Goal: Complete application form

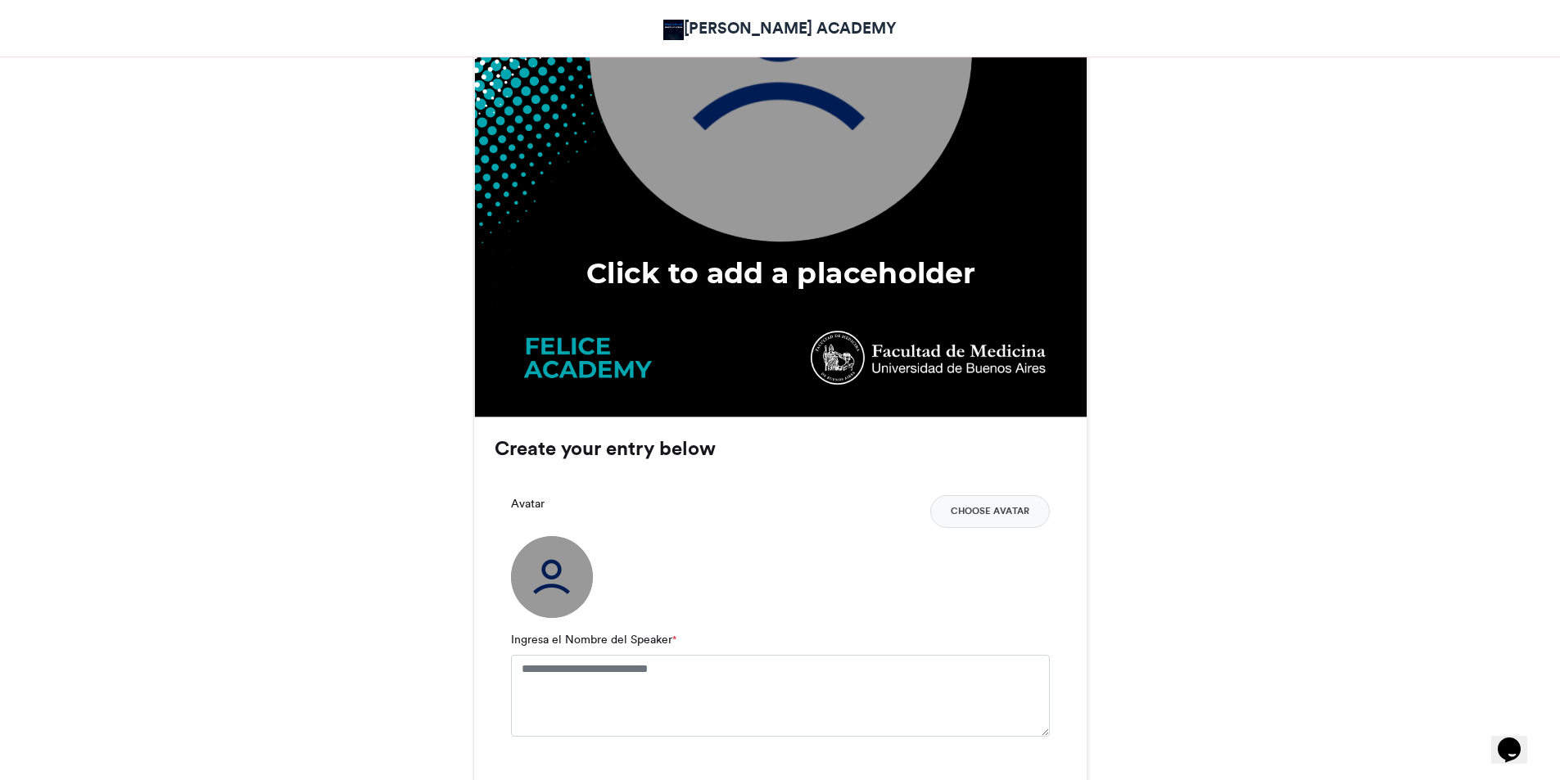
scroll to position [901, 0]
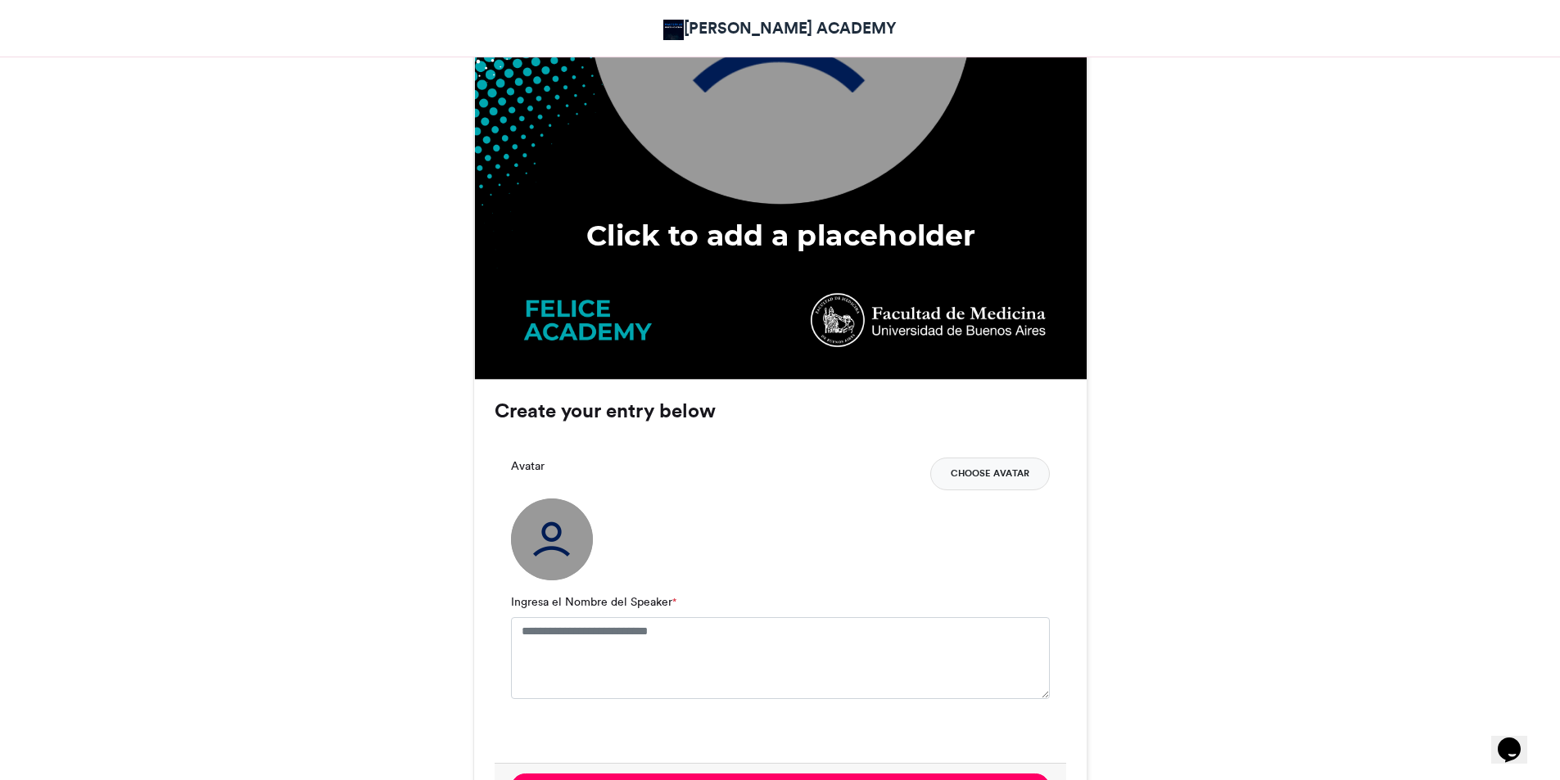
click at [979, 472] on button "Choose Avatar" at bounding box center [990, 474] width 120 height 33
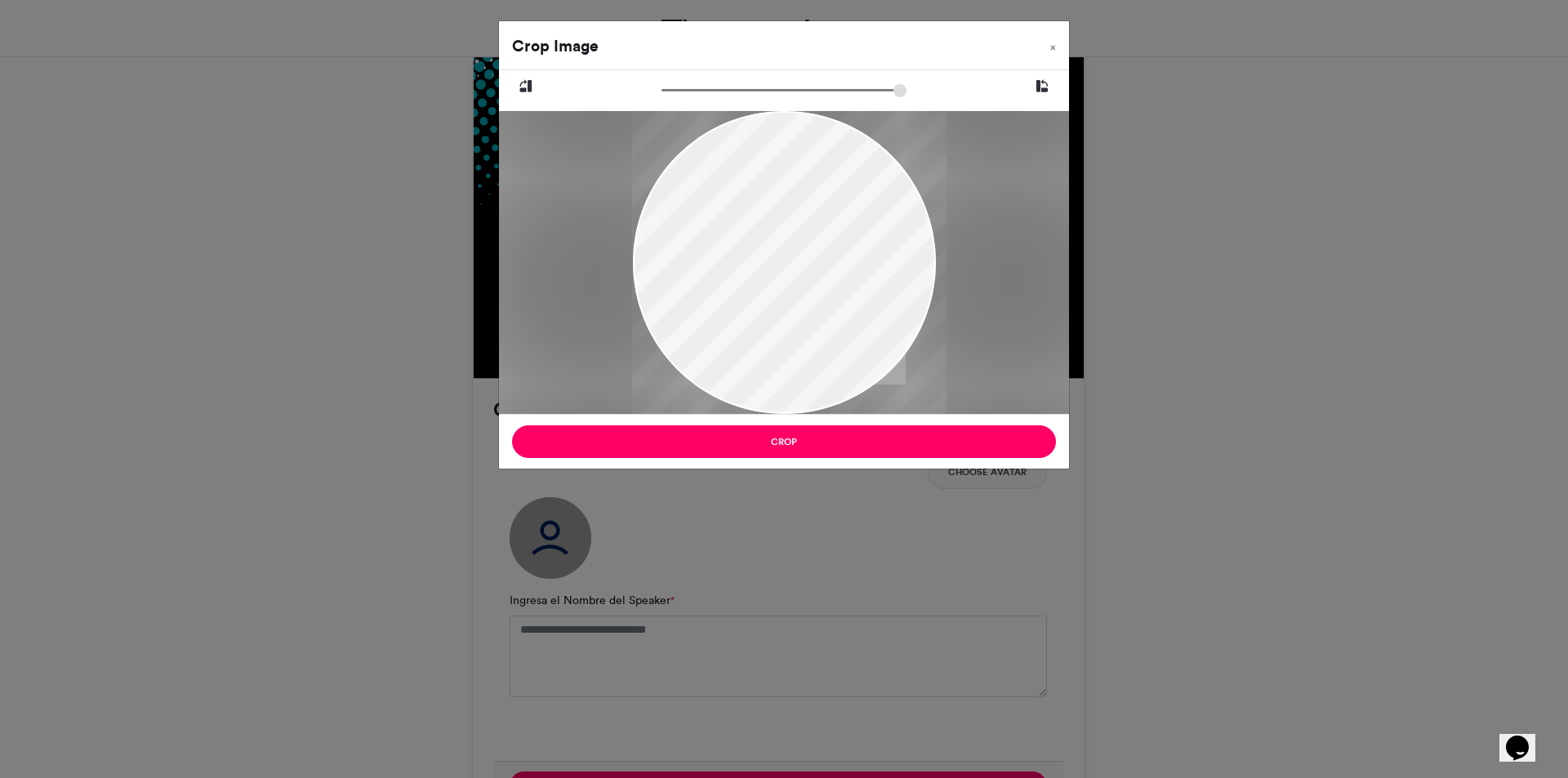
drag, startPoint x: 870, startPoint y: 327, endPoint x: 887, endPoint y: 334, distance: 18.4
click at [887, 334] on div at bounding box center [789, 262] width 314 height 303
click at [1225, 444] on div "Crop Image × Crop" at bounding box center [784, 389] width 1568 height 778
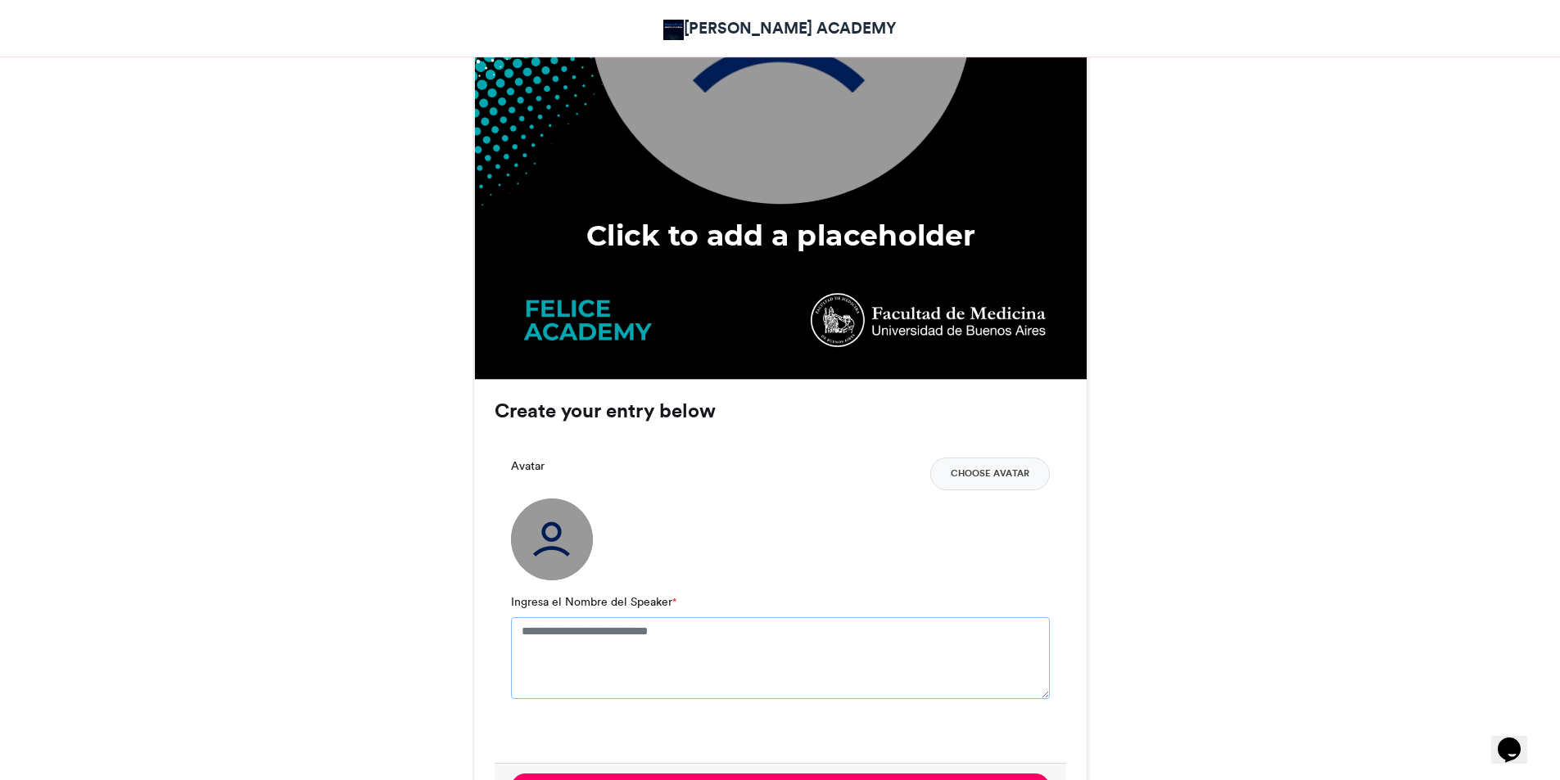
click at [665, 640] on textarea "Ingresa el Nombre del Speaker *" at bounding box center [780, 658] width 539 height 82
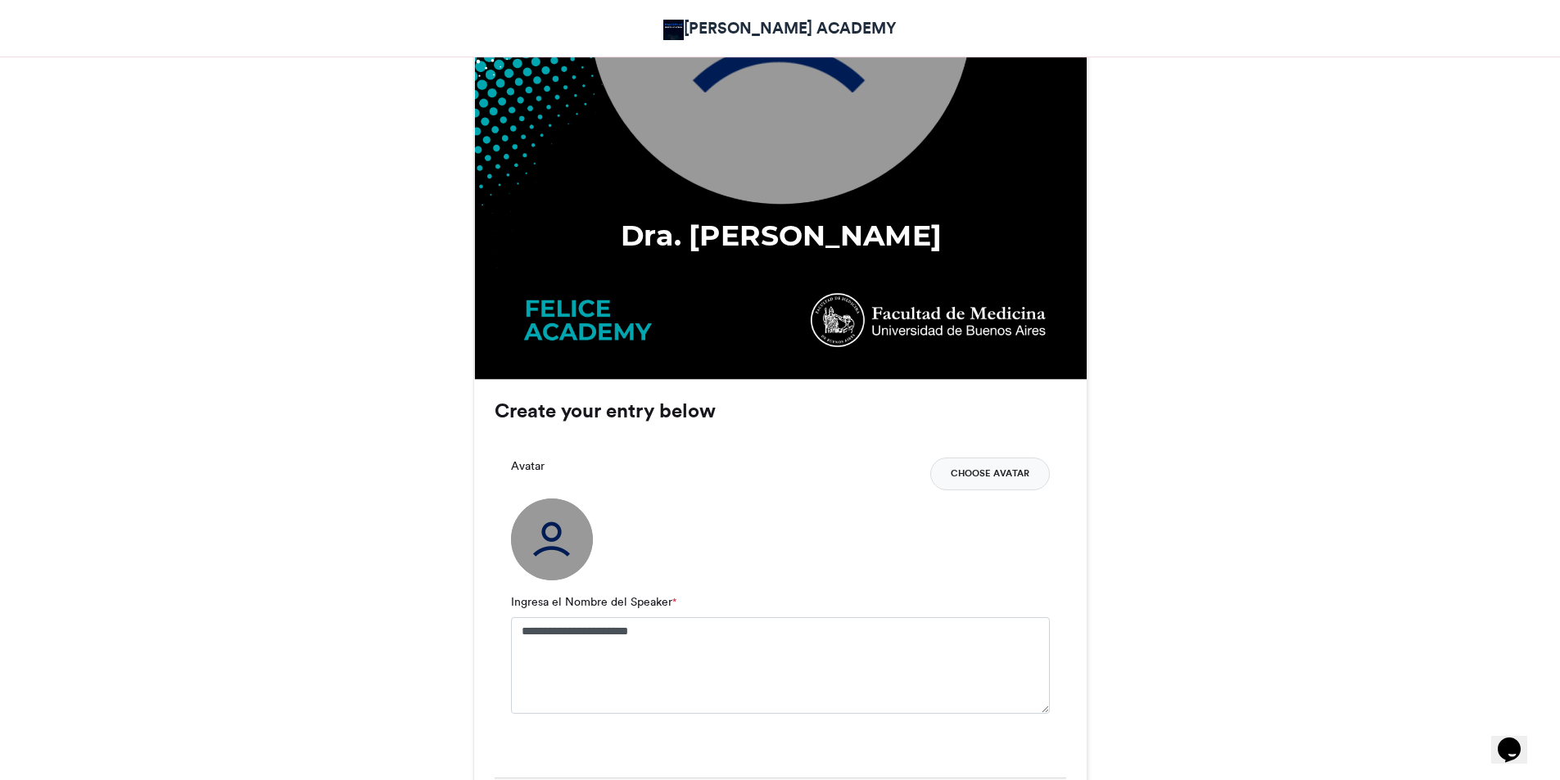
click at [965, 472] on button "Choose Avatar" at bounding box center [990, 474] width 120 height 33
click at [973, 468] on button "Choose Avatar" at bounding box center [990, 474] width 120 height 33
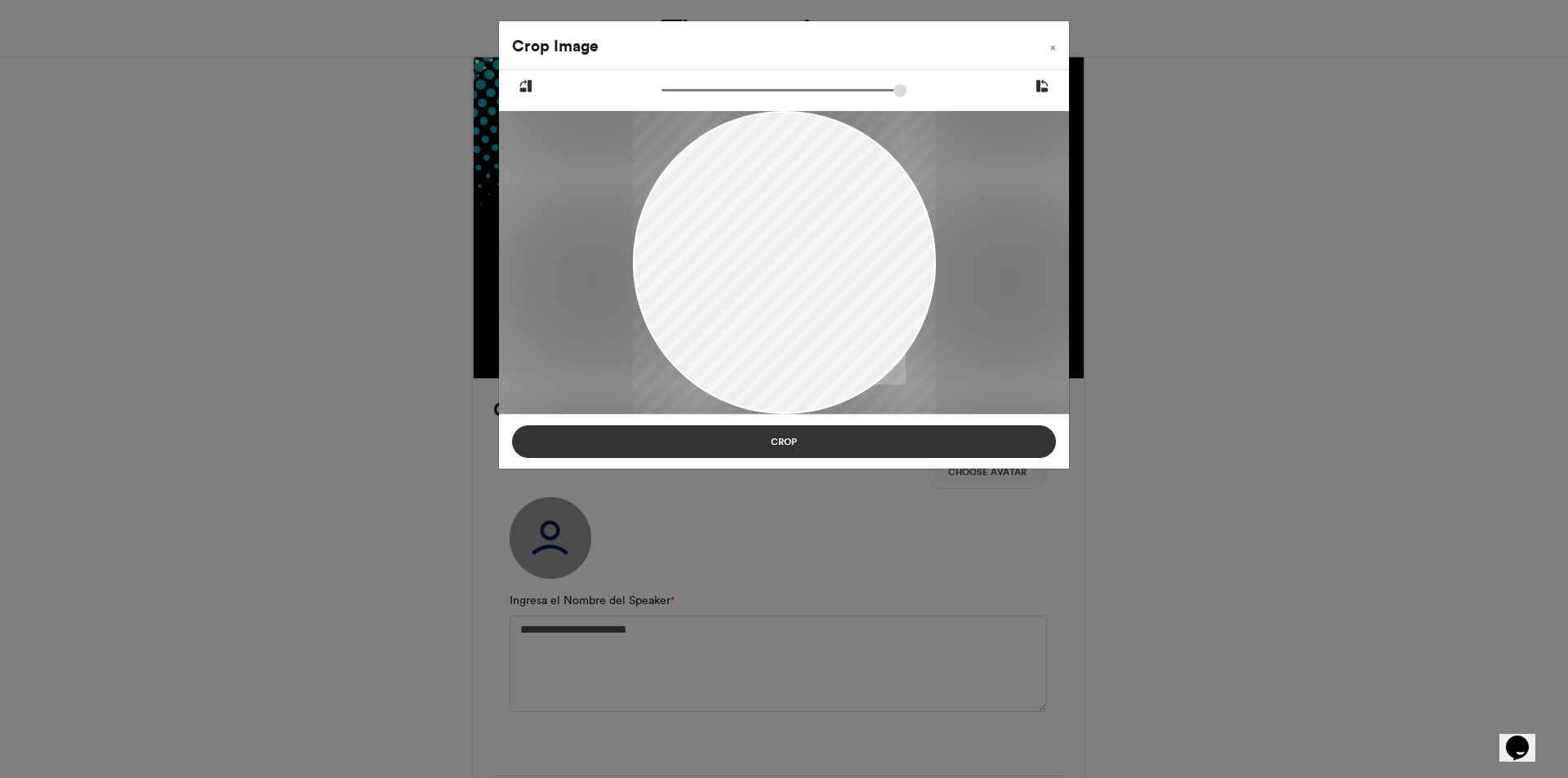
click at [929, 443] on button "Crop" at bounding box center [783, 442] width 544 height 33
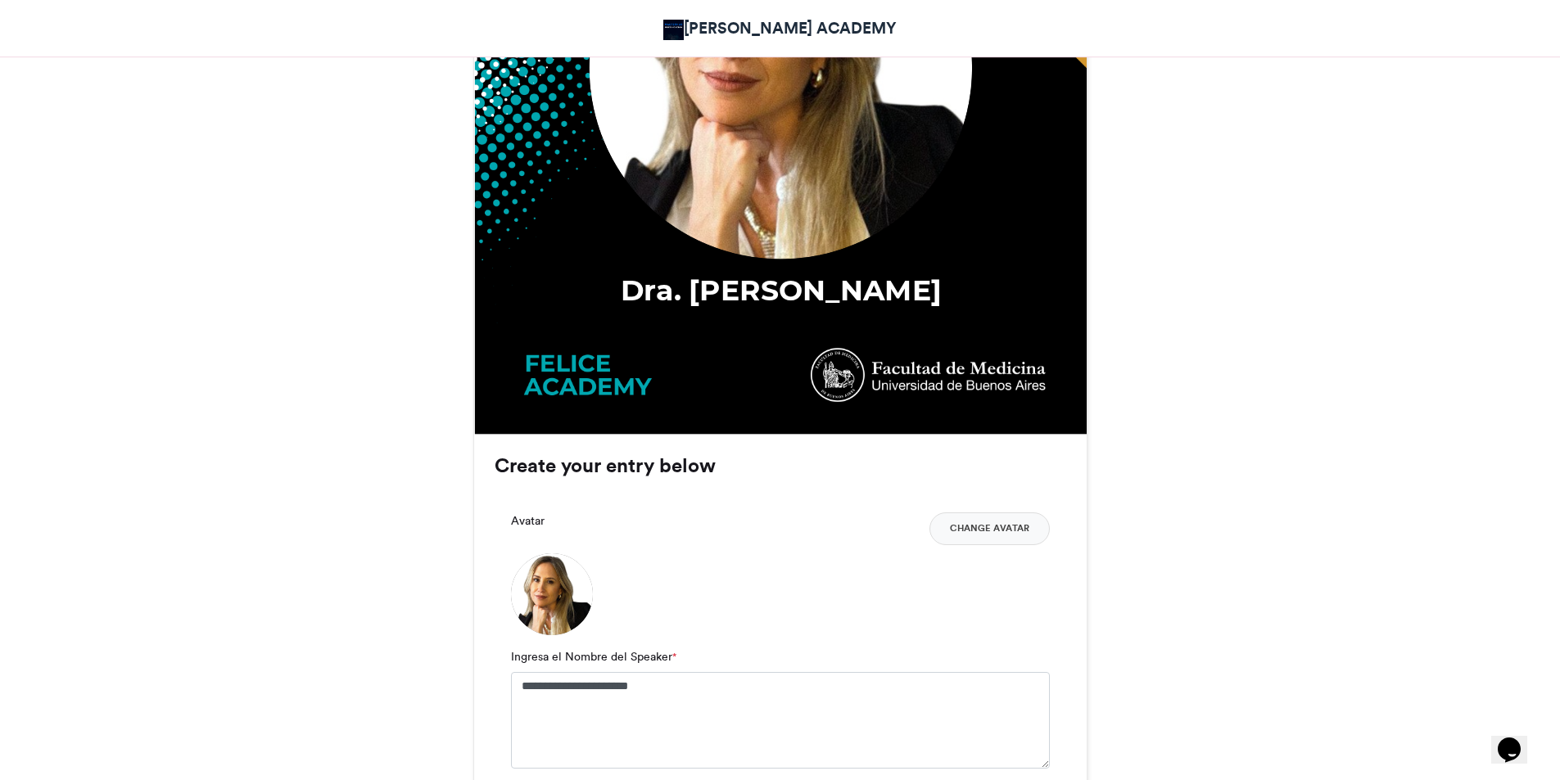
scroll to position [1065, 0]
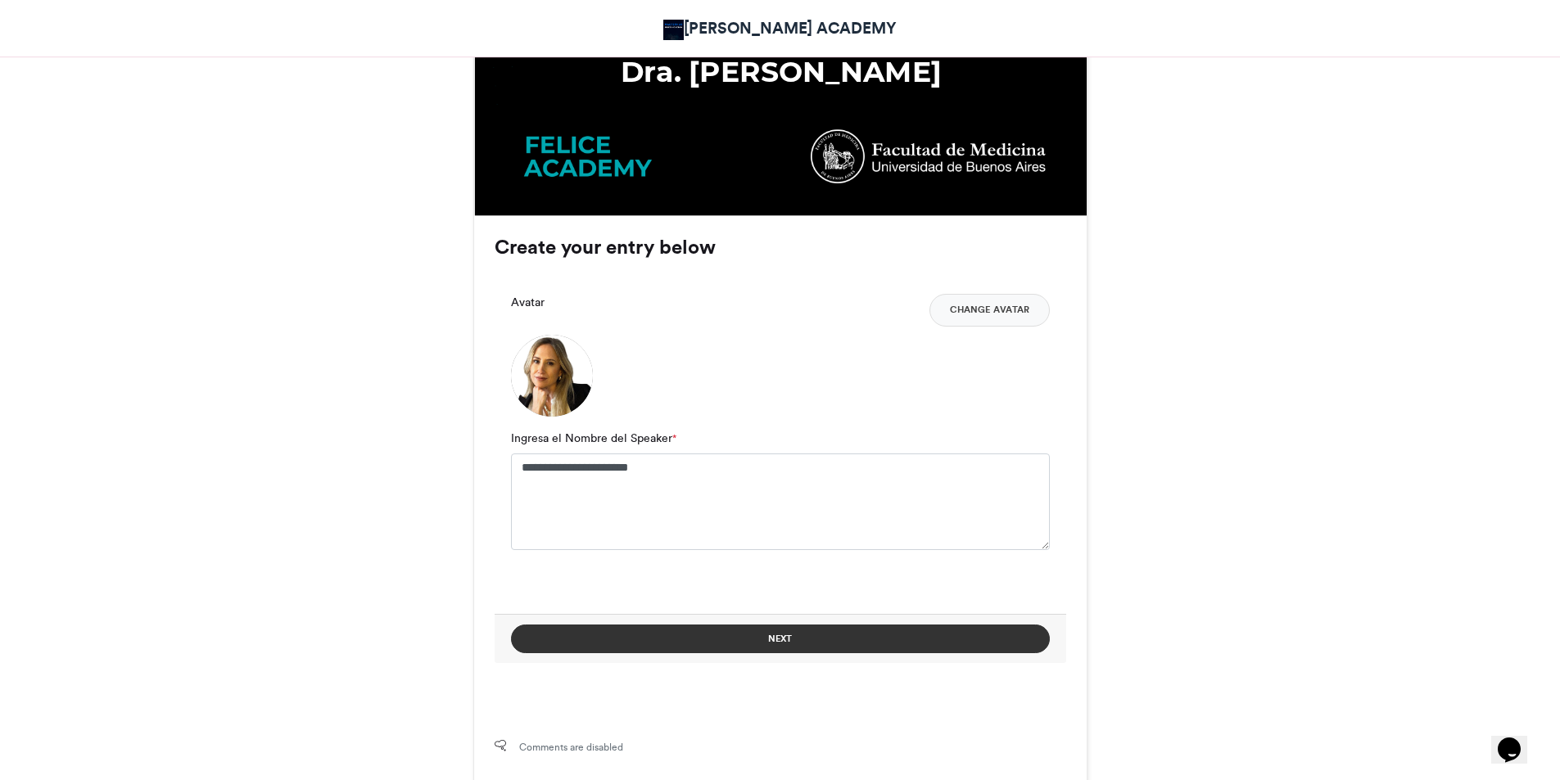
click at [803, 636] on button "Next" at bounding box center [780, 639] width 539 height 29
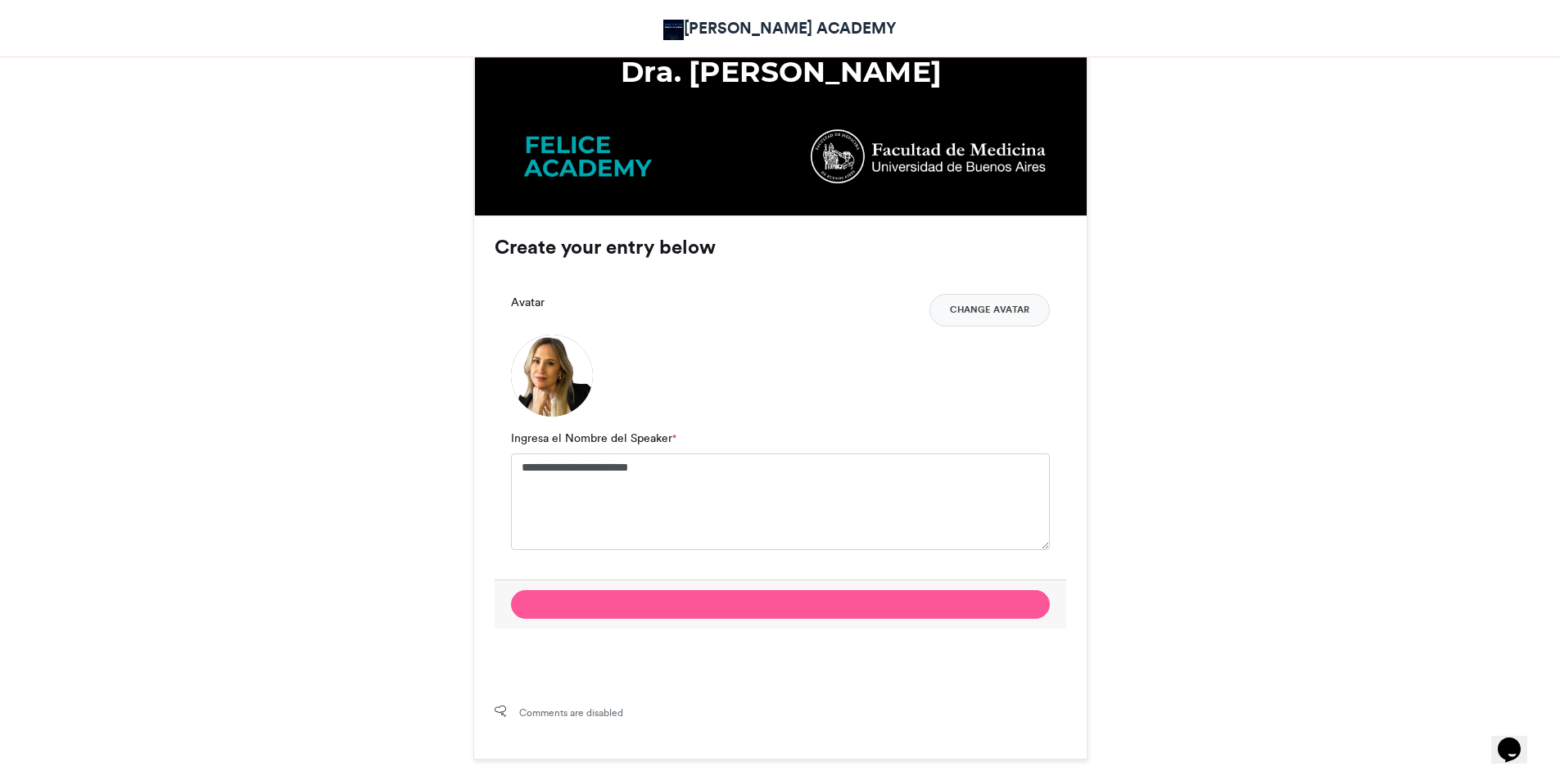
scroll to position [702, 0]
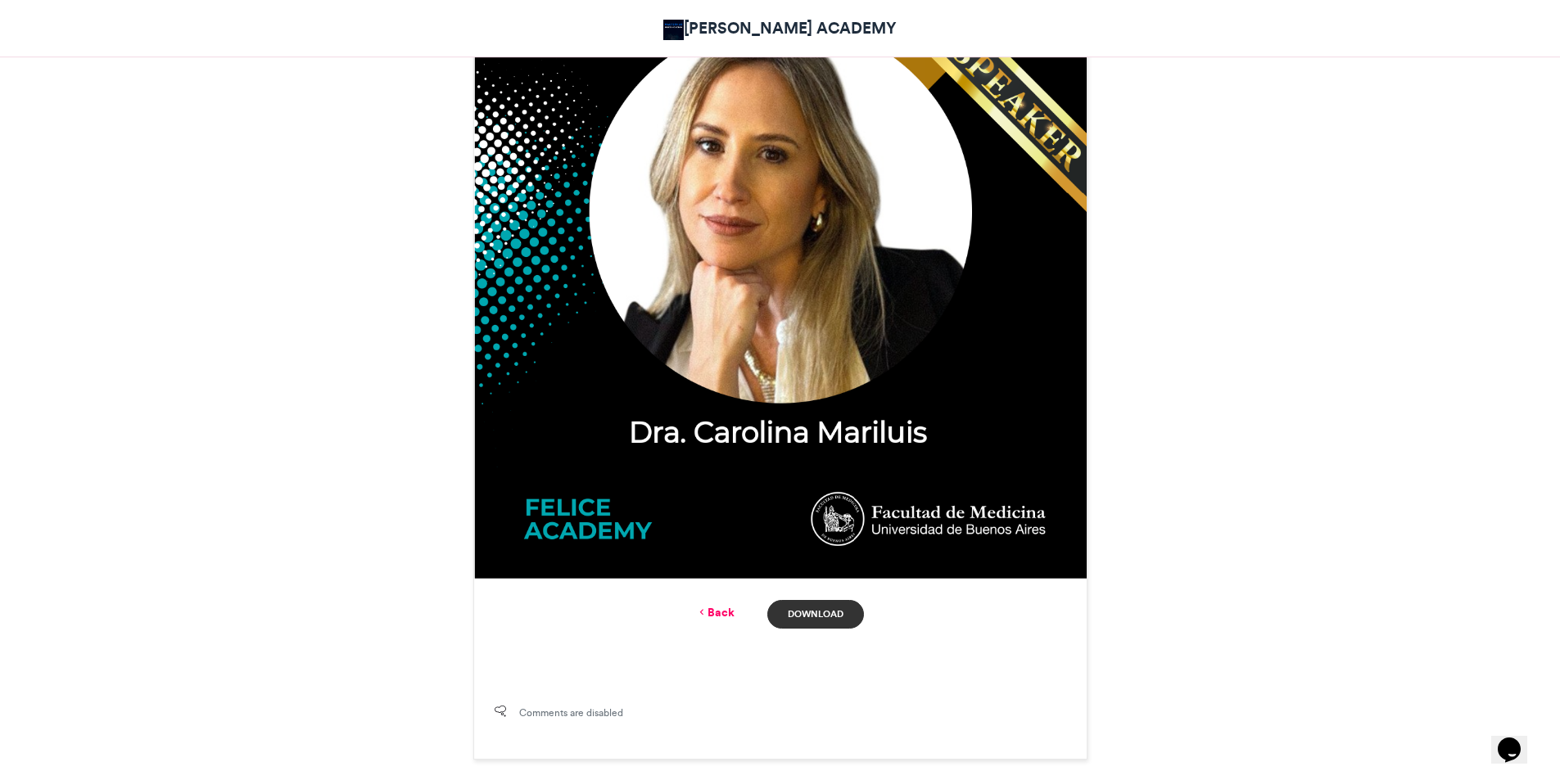
click at [823, 615] on link "Download" at bounding box center [815, 614] width 96 height 29
click at [718, 612] on link "Back" at bounding box center [715, 612] width 38 height 17
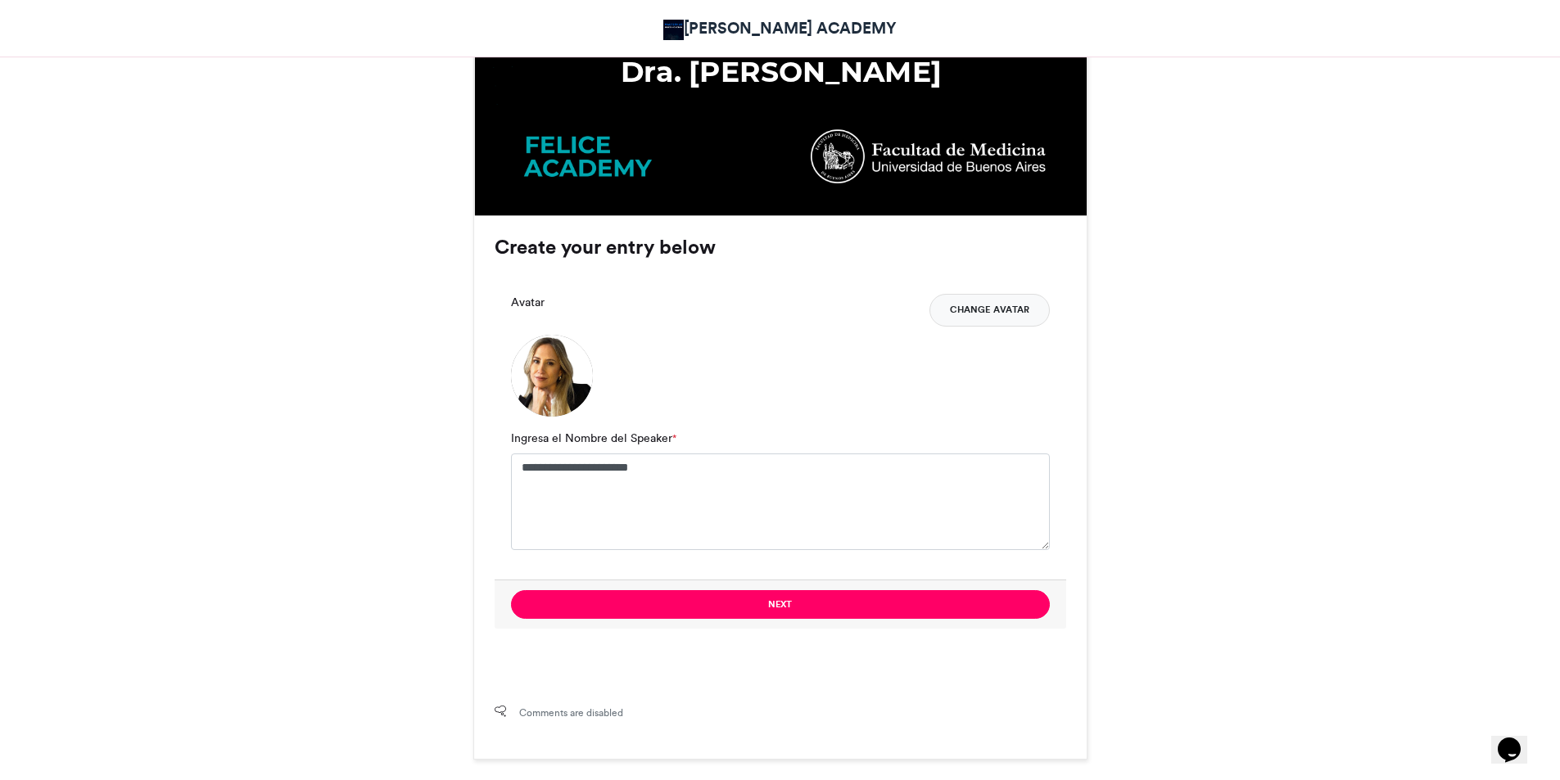
click at [1015, 311] on button "Change Avatar" at bounding box center [989, 310] width 120 height 33
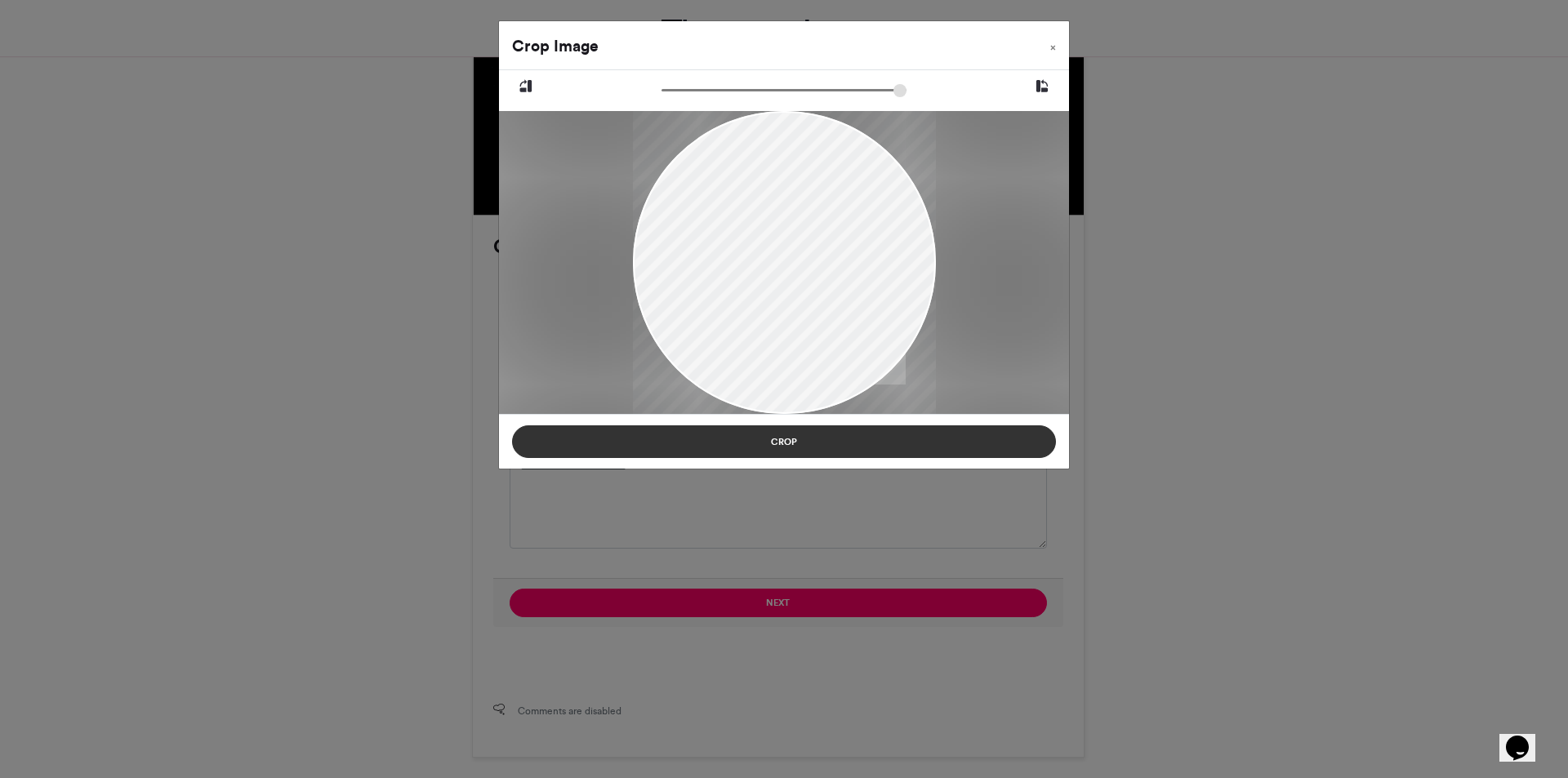
click at [877, 443] on button "Crop" at bounding box center [783, 442] width 544 height 33
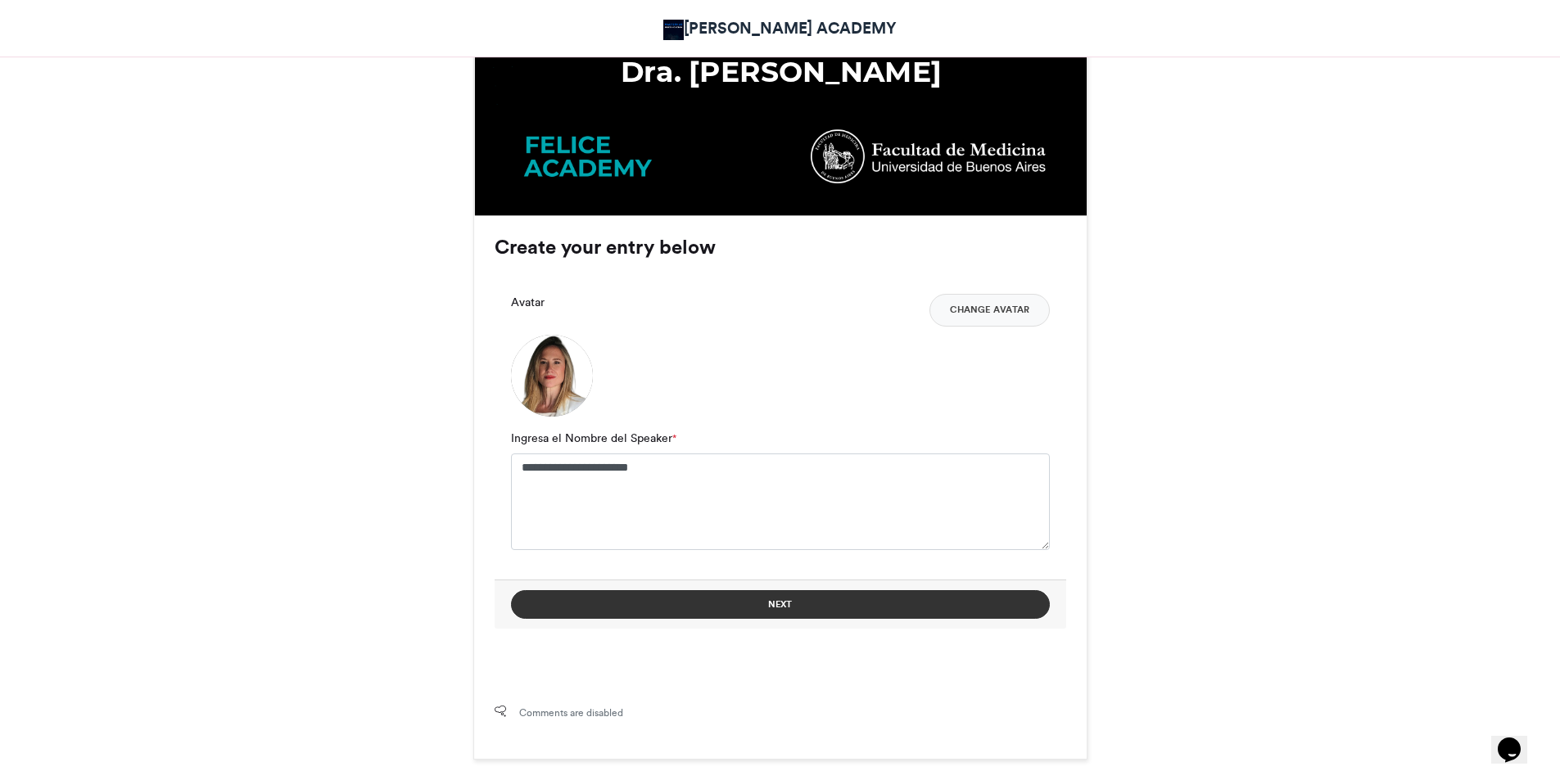
click at [798, 607] on button "Next" at bounding box center [780, 604] width 539 height 29
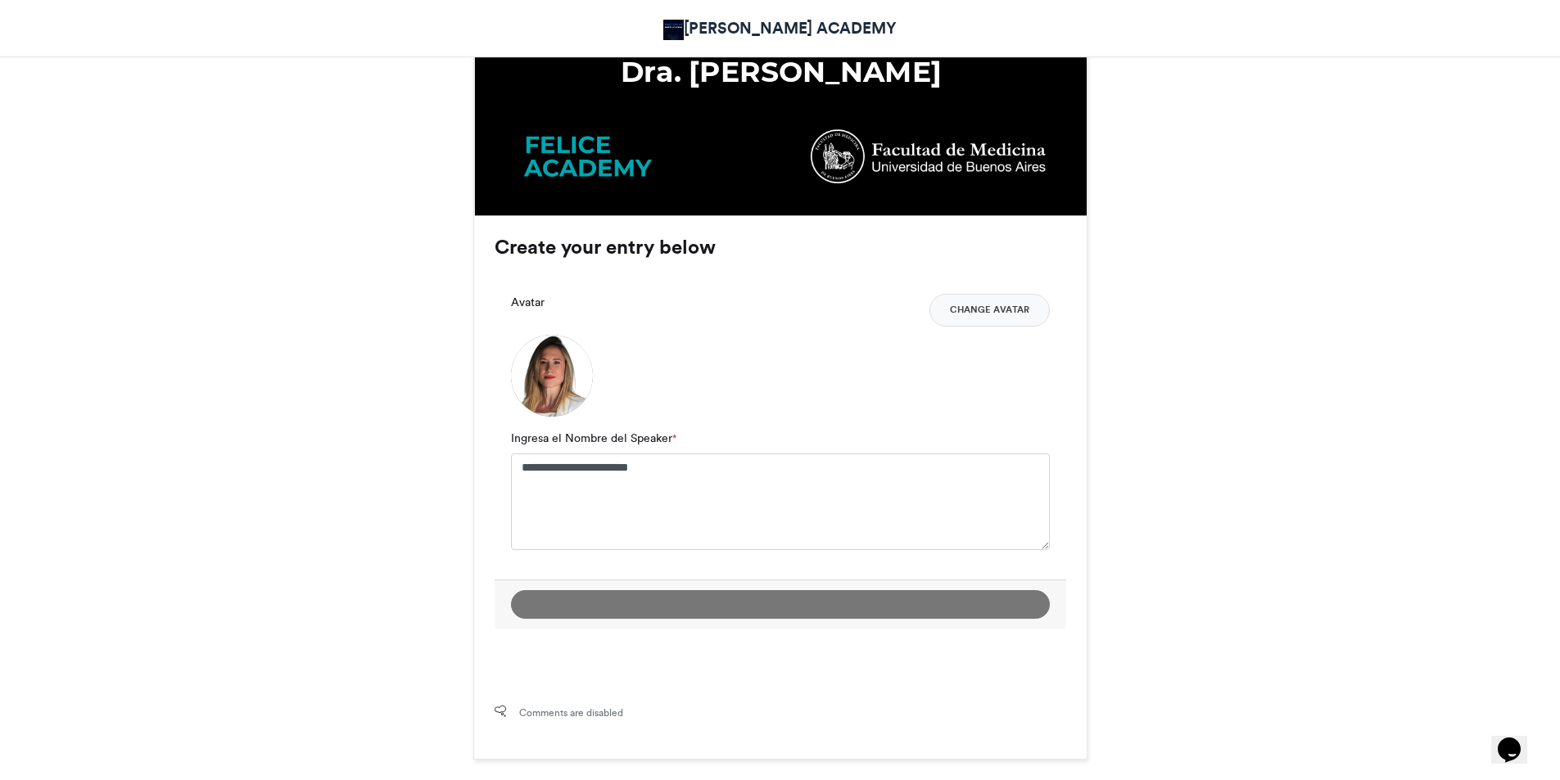
scroll to position [702, 0]
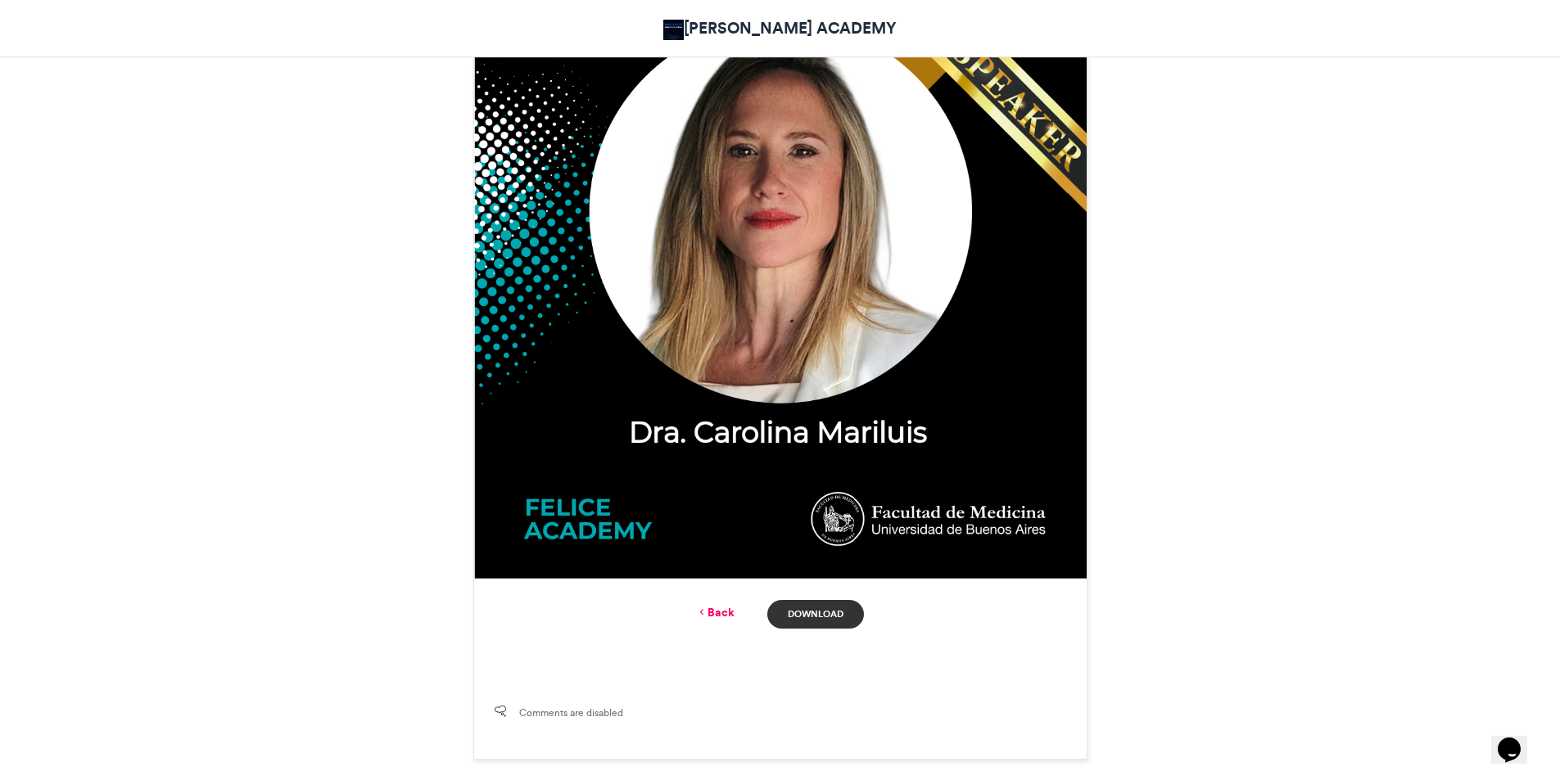
click at [808, 614] on link "Download" at bounding box center [815, 614] width 96 height 29
click at [717, 611] on link "Back" at bounding box center [715, 612] width 38 height 17
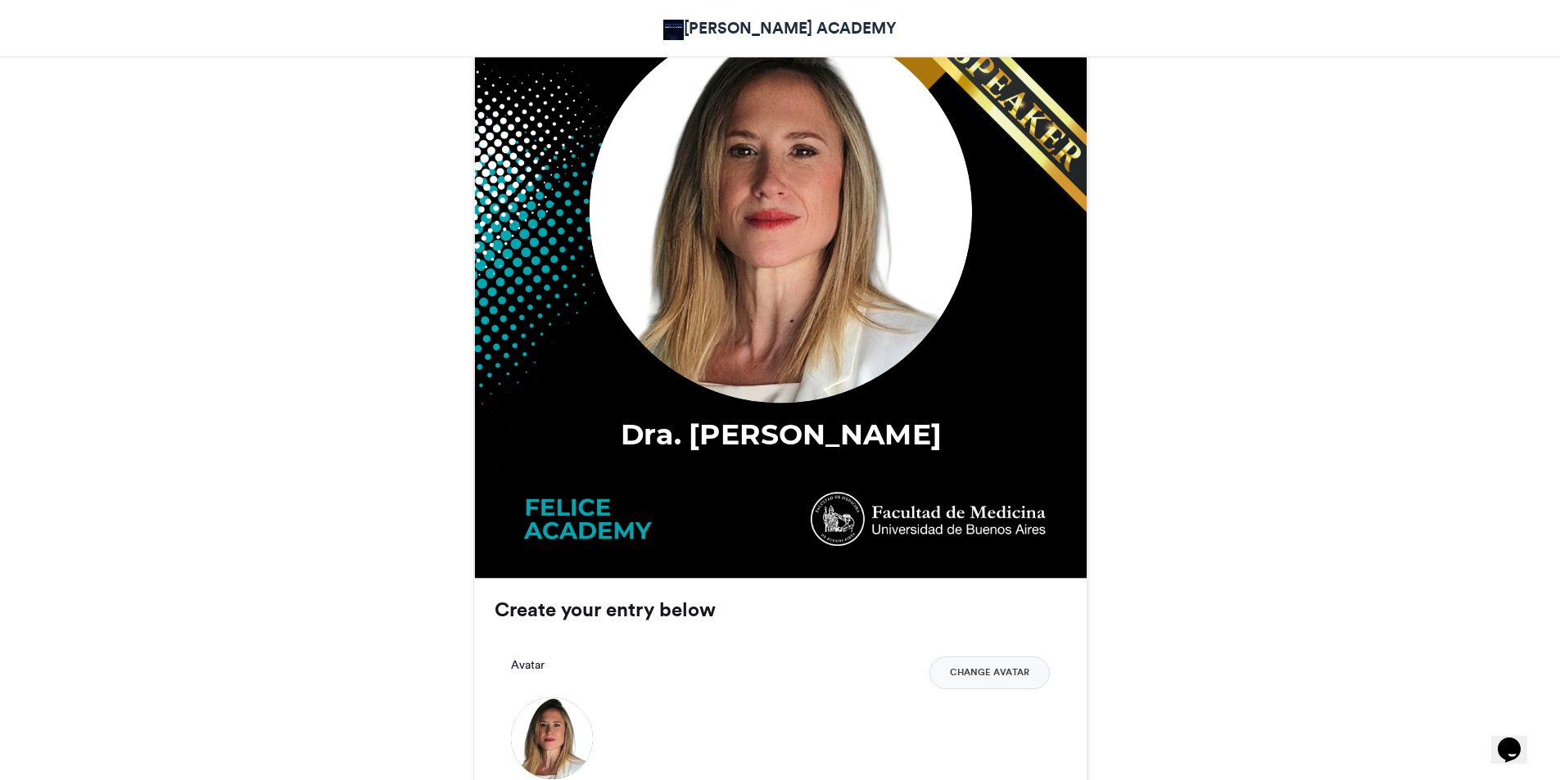
scroll to position [1065, 0]
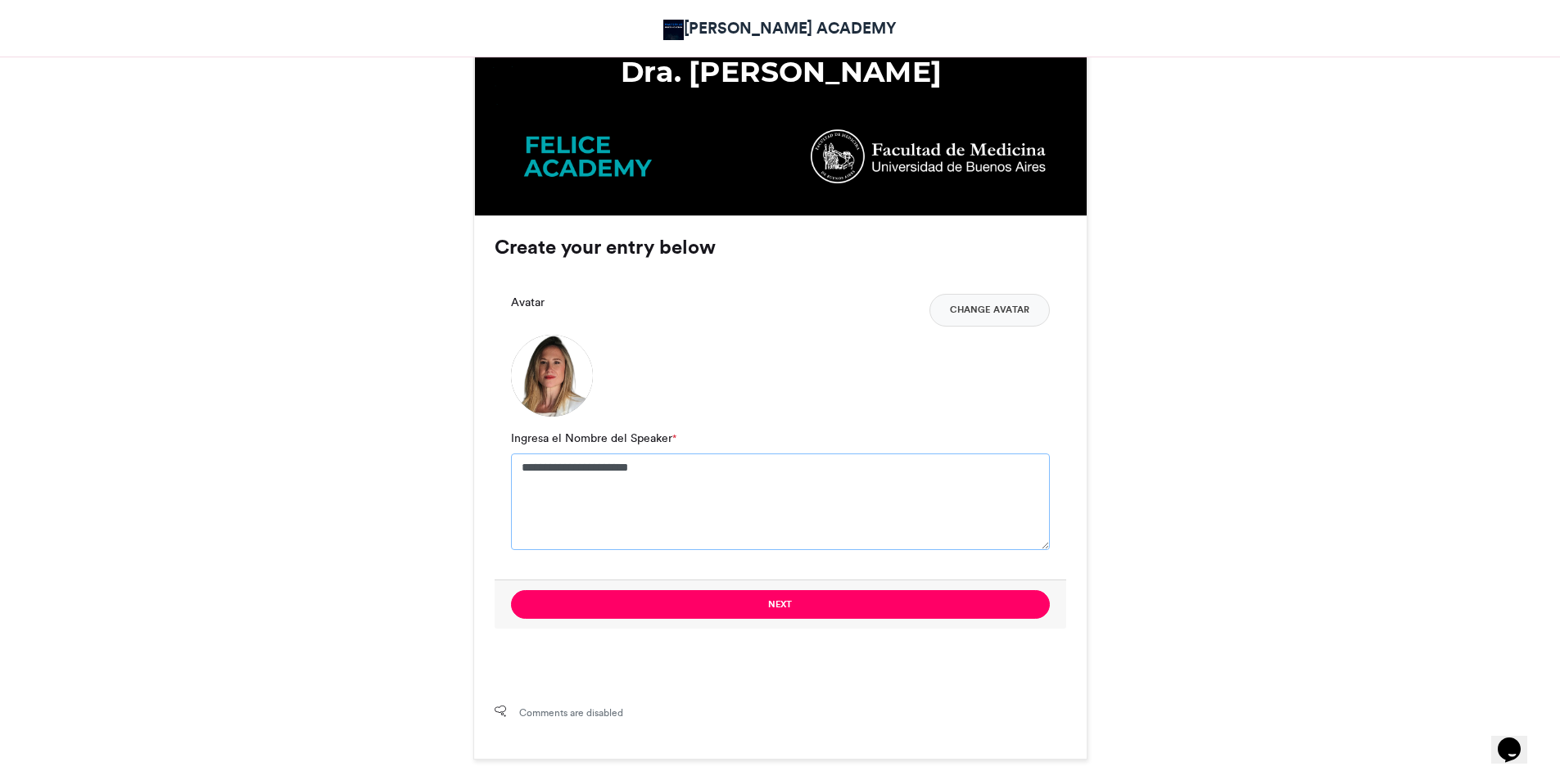
drag, startPoint x: 674, startPoint y: 467, endPoint x: 547, endPoint y: 472, distance: 127.1
click at [547, 472] on textarea "**********" at bounding box center [780, 502] width 539 height 97
type textarea "**********"
click at [992, 315] on button "Change Avatar" at bounding box center [989, 310] width 120 height 33
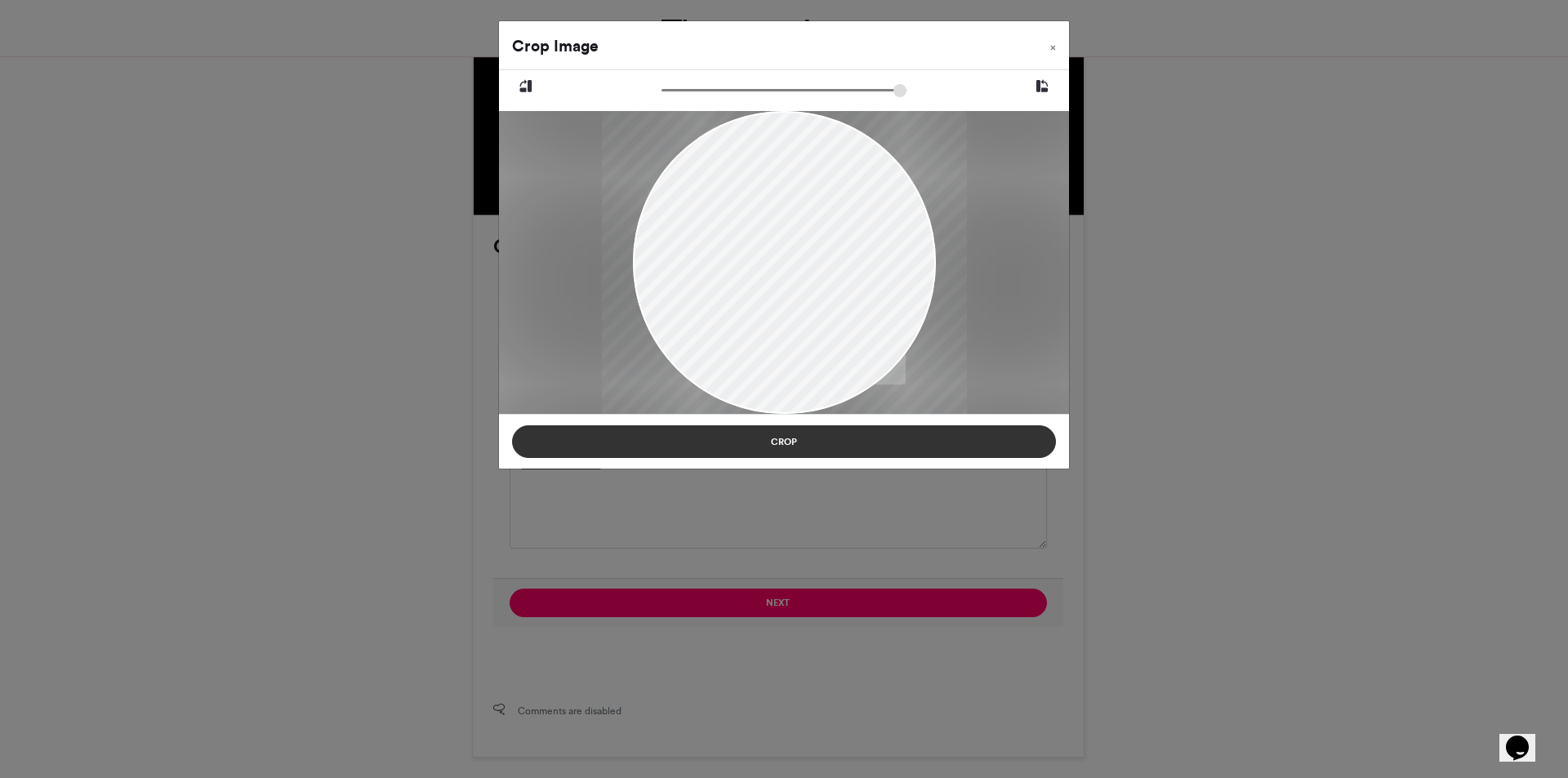
click at [832, 432] on button "Crop" at bounding box center [783, 442] width 544 height 33
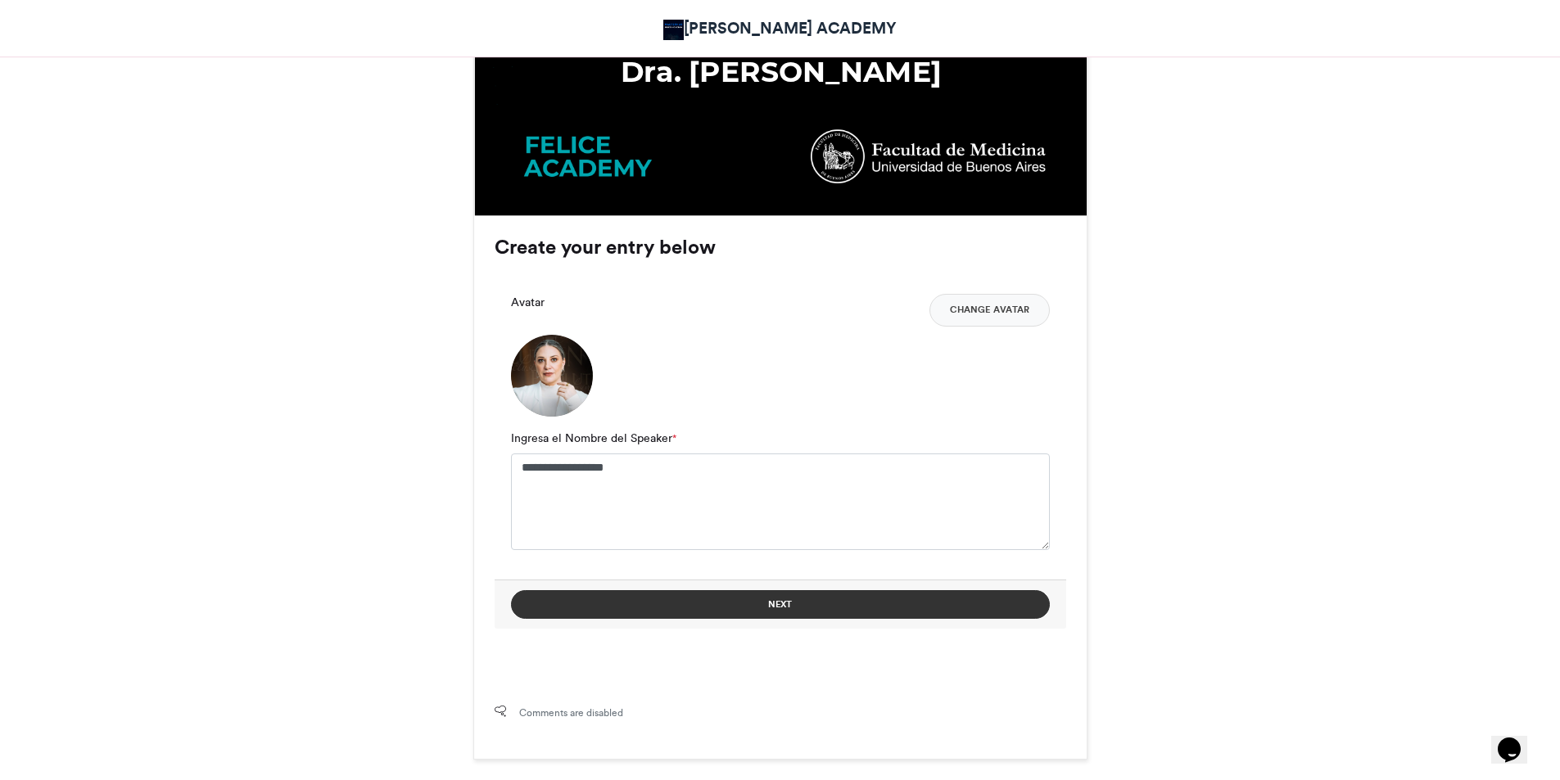
click at [812, 610] on button "Next" at bounding box center [780, 604] width 539 height 29
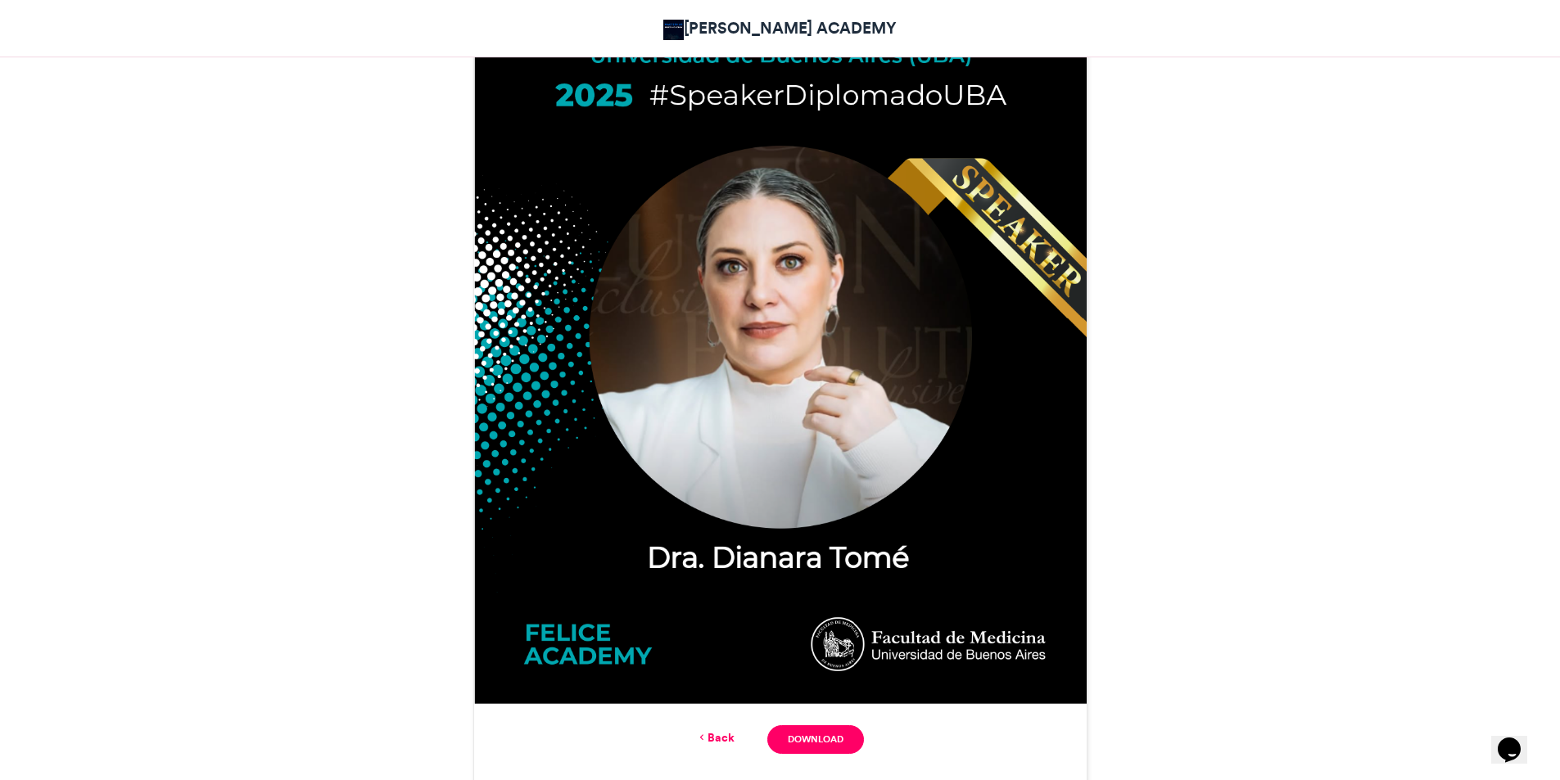
scroll to position [573, 0]
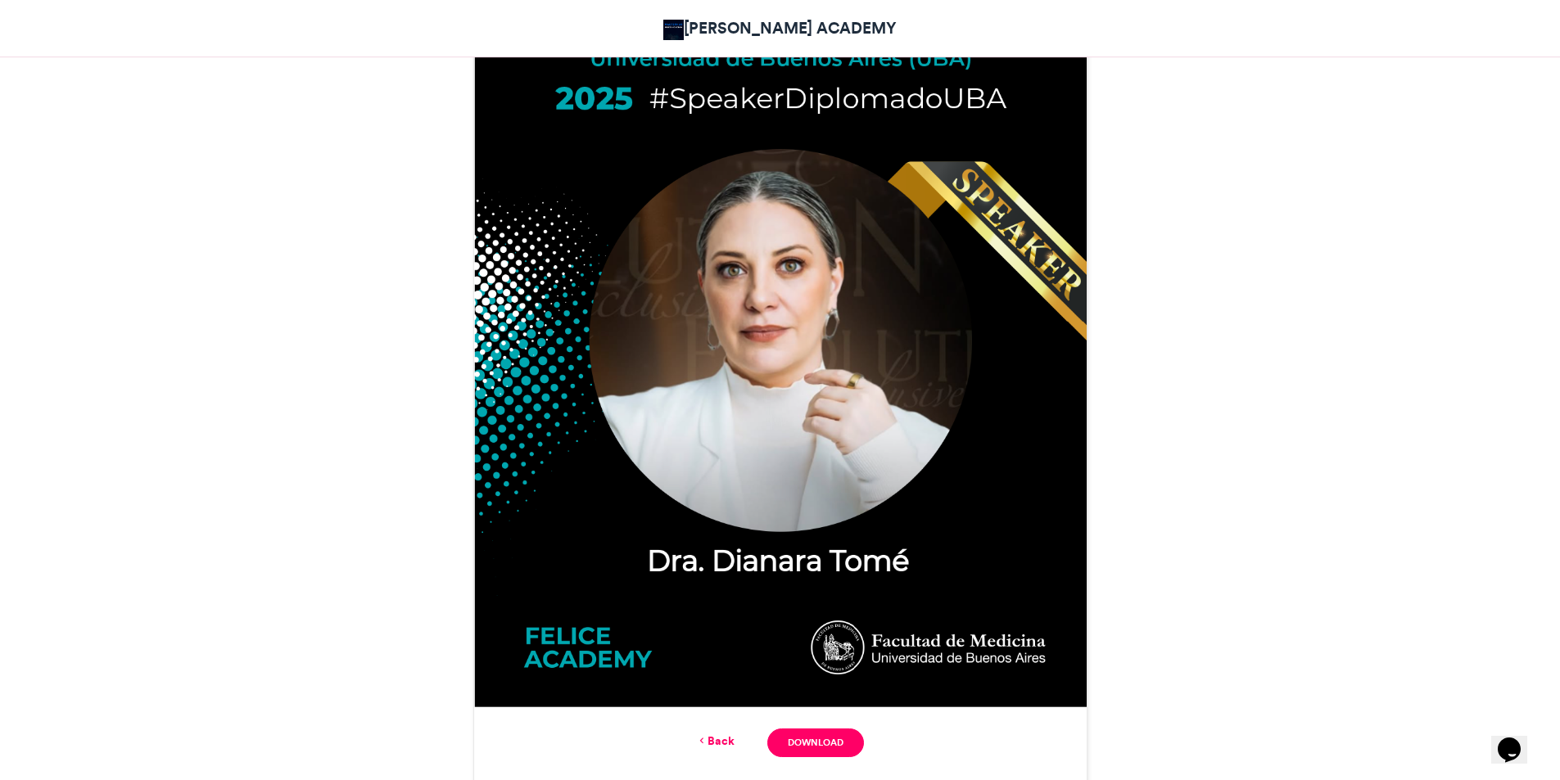
click at [723, 742] on link "Back" at bounding box center [715, 741] width 38 height 17
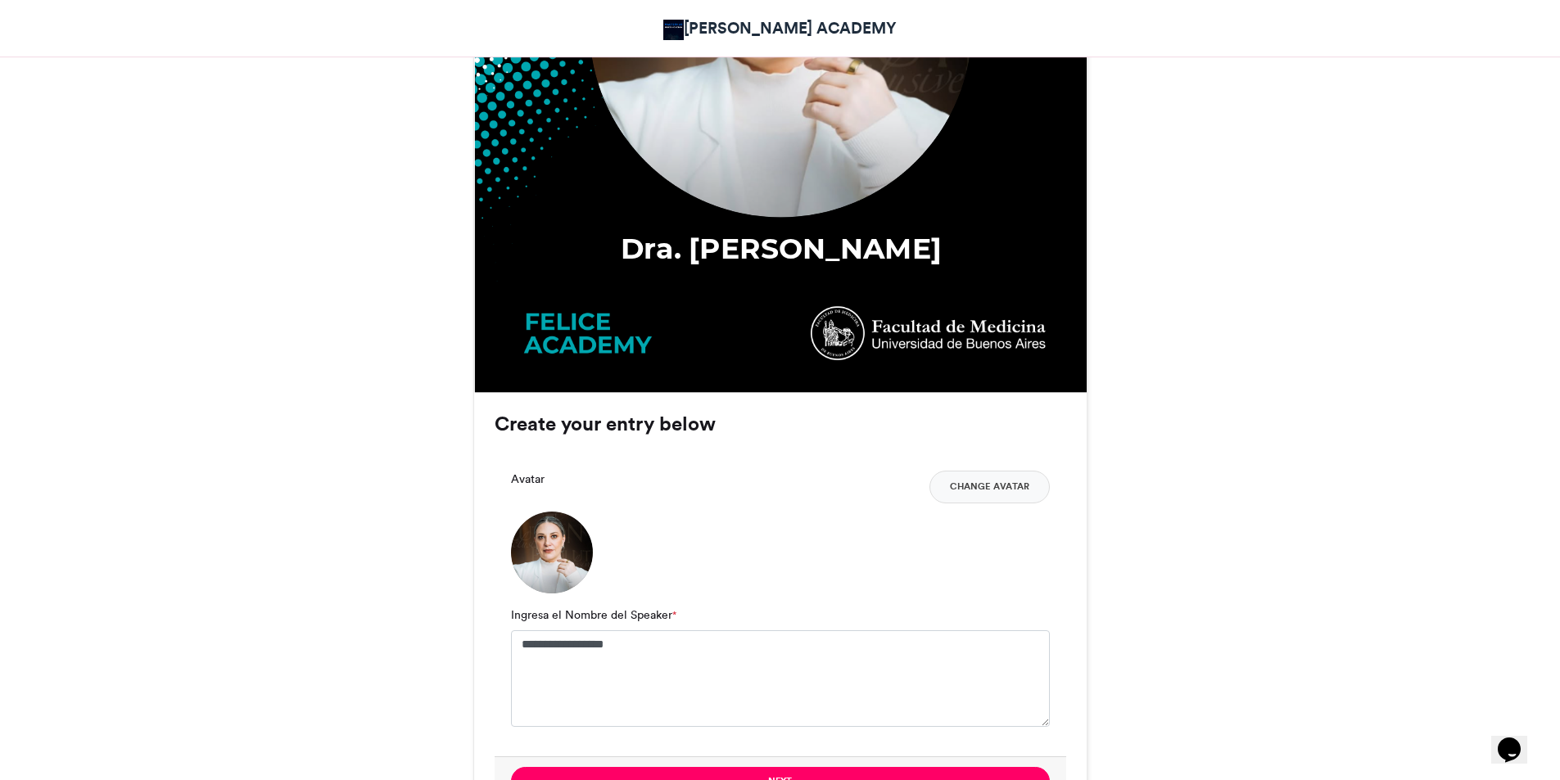
scroll to position [983, 0]
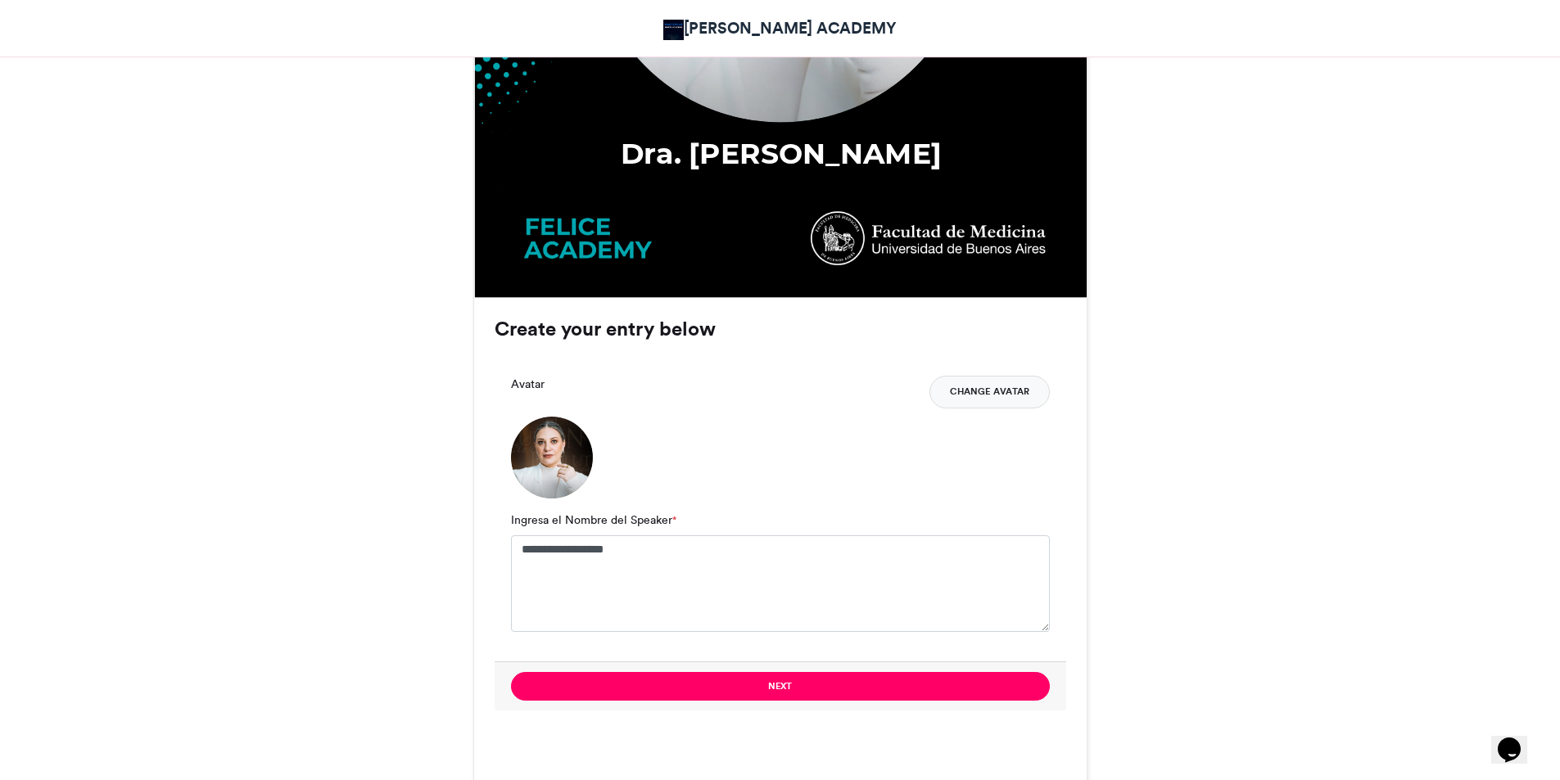
click at [983, 396] on button "Change Avatar" at bounding box center [989, 392] width 120 height 33
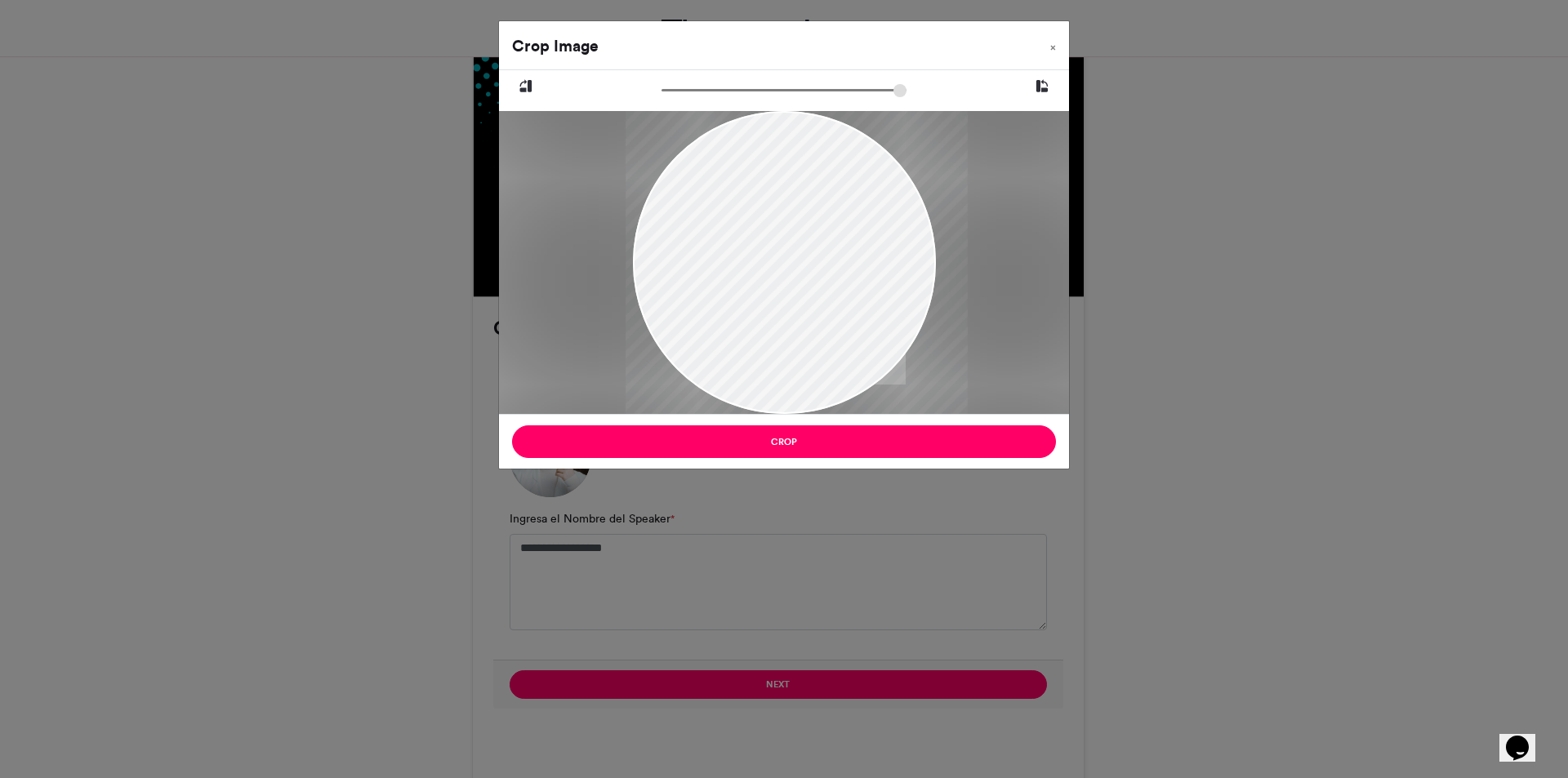
drag, startPoint x: 838, startPoint y: 333, endPoint x: 850, endPoint y: 333, distance: 12.0
click at [850, 333] on div at bounding box center [796, 262] width 342 height 303
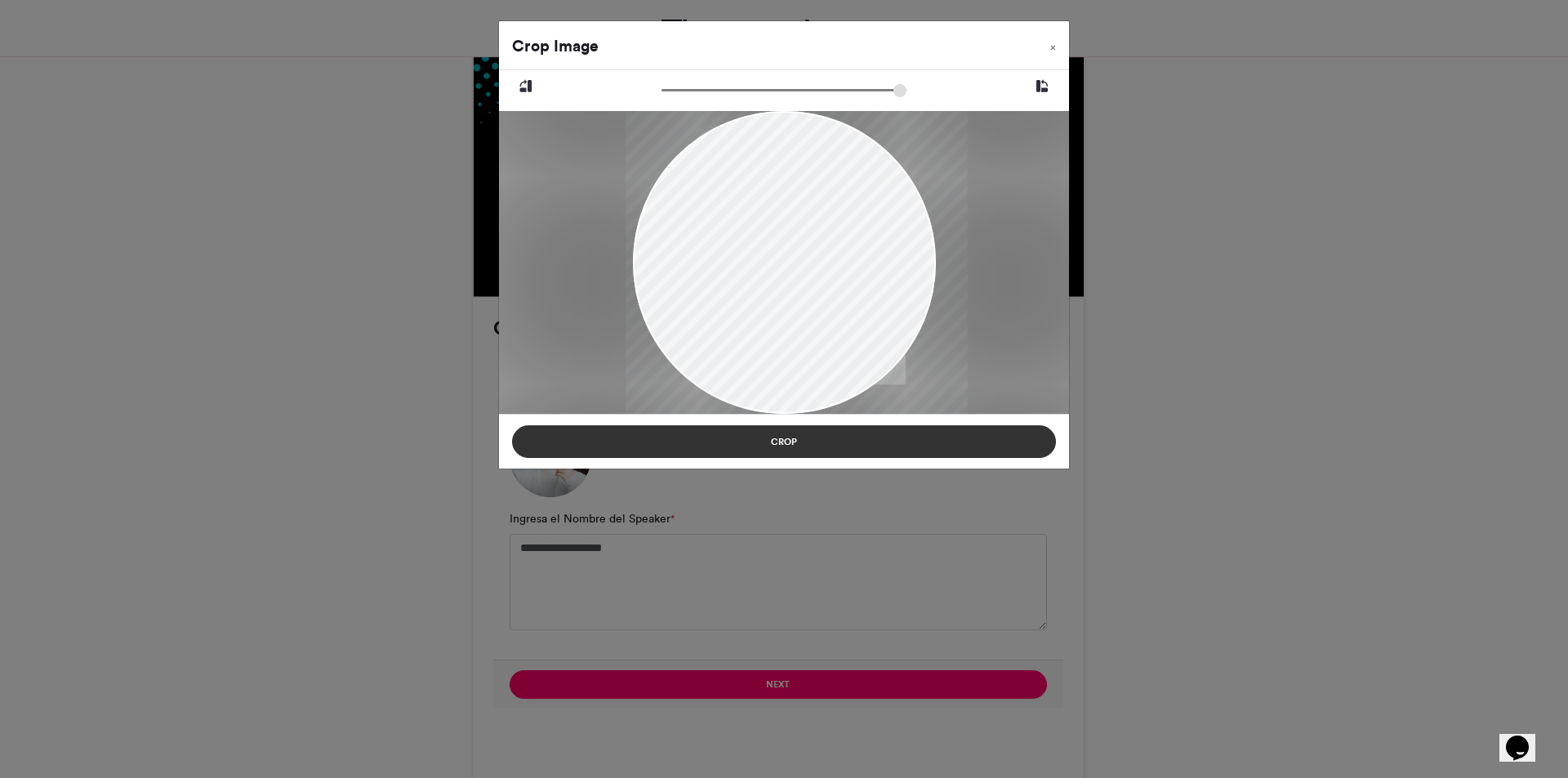
click at [821, 444] on button "Crop" at bounding box center [783, 442] width 544 height 33
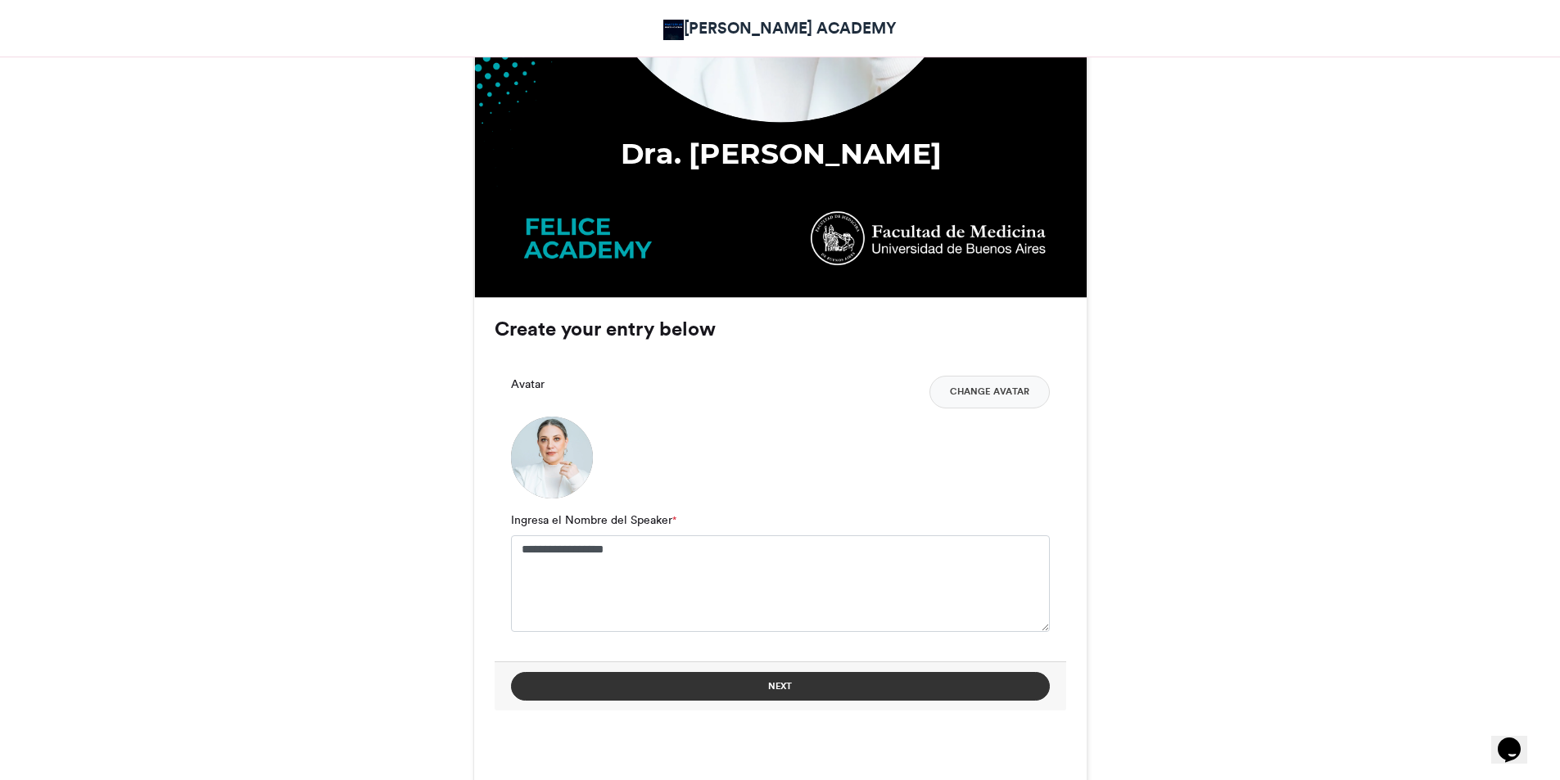
click at [797, 676] on button "Next" at bounding box center [780, 686] width 539 height 29
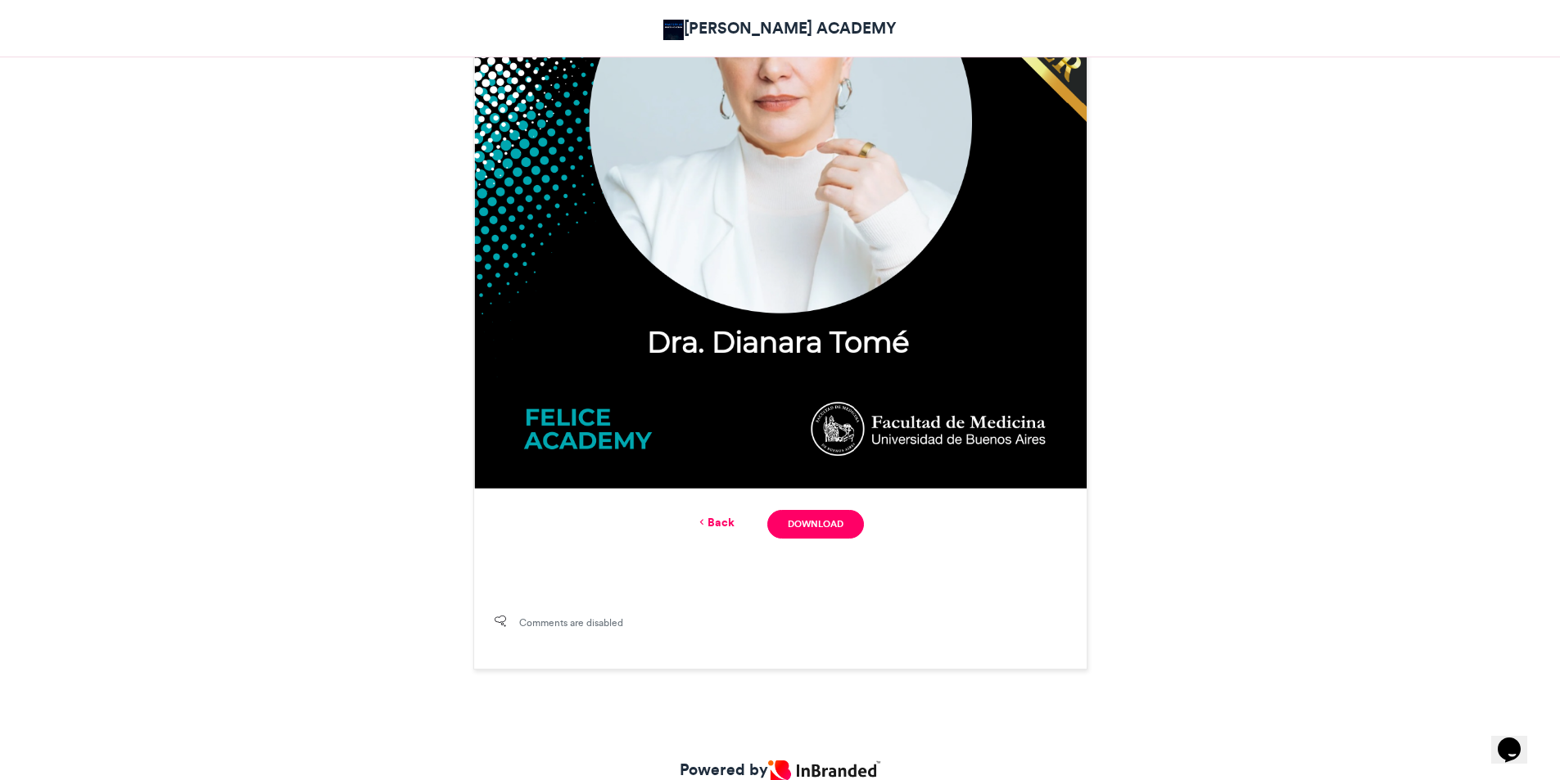
scroll to position [819, 0]
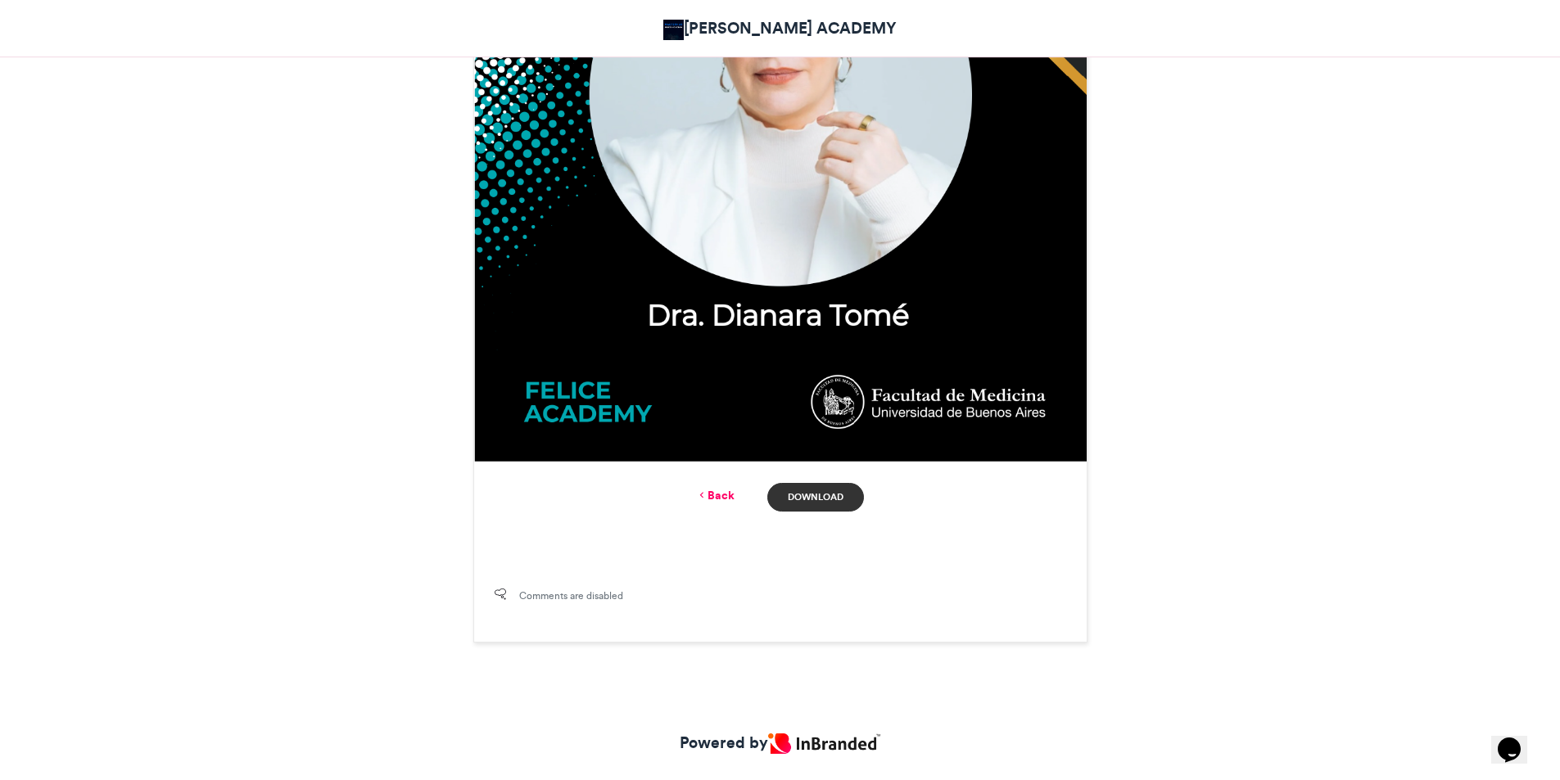
click at [830, 499] on link "Download" at bounding box center [815, 497] width 96 height 29
